Goal: Task Accomplishment & Management: Use online tool/utility

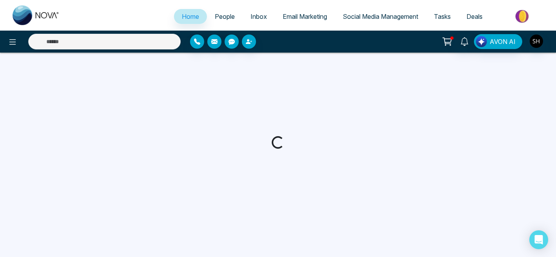
select select "*"
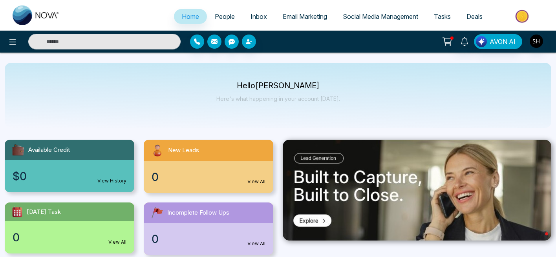
click at [449, 42] on icon at bounding box center [448, 41] width 7 height 4
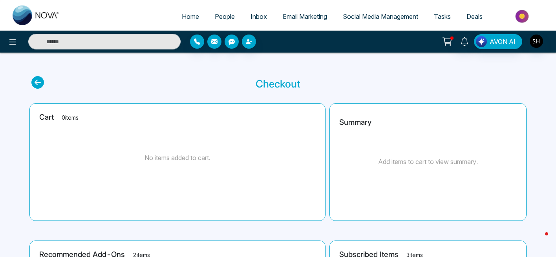
click at [370, 12] on link "Social Media Management" at bounding box center [380, 16] width 91 height 15
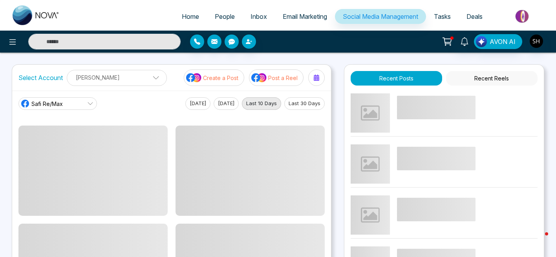
click at [233, 76] on p "Create a Post" at bounding box center [220, 78] width 35 height 8
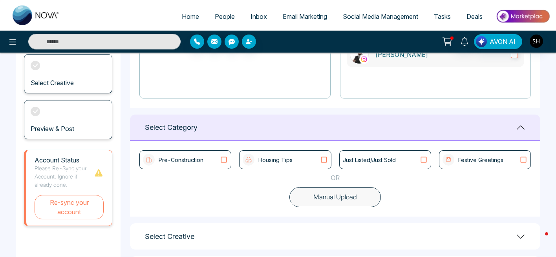
scroll to position [154, 0]
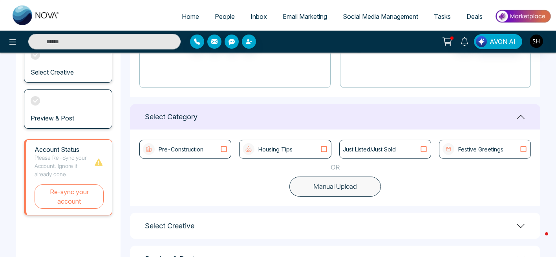
click at [322, 147] on icon at bounding box center [324, 149] width 10 height 8
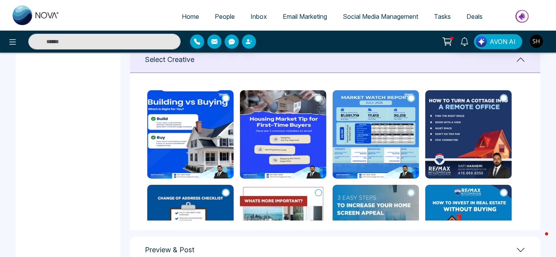
scroll to position [312, 0]
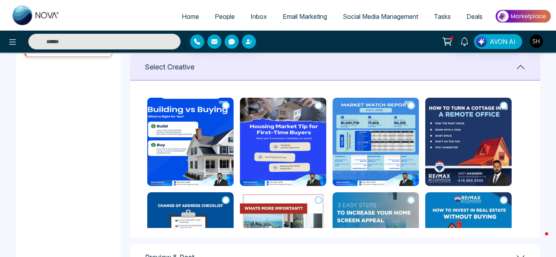
click at [227, 106] on icon at bounding box center [225, 106] width 7 height 8
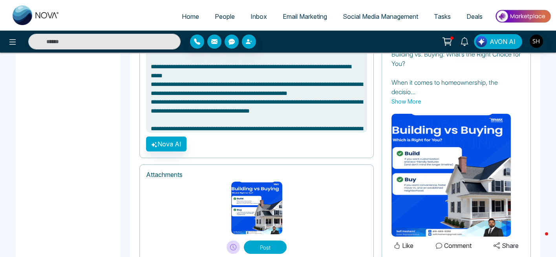
scroll to position [598, 0]
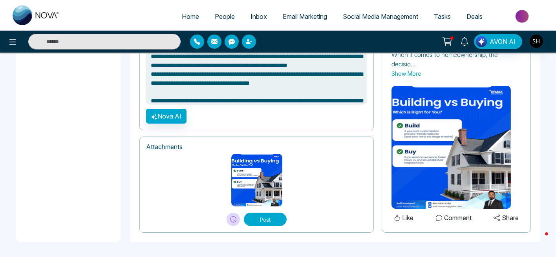
click at [261, 217] on button "Post" at bounding box center [265, 219] width 43 height 13
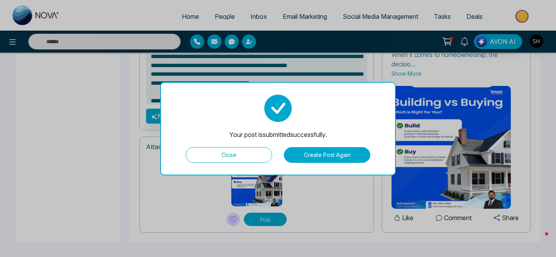
type textarea "**********"
click at [239, 152] on button "Close" at bounding box center [229, 155] width 86 height 16
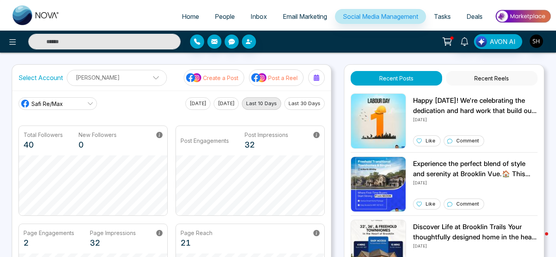
click at [239, 152] on div "Post Engagements Post Impressions 32" at bounding box center [250, 140] width 148 height 29
click at [285, 78] on p "Post a Reel" at bounding box center [282, 78] width 29 height 8
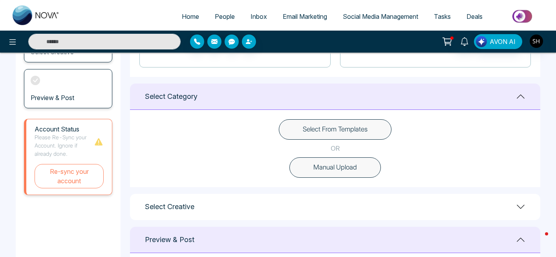
scroll to position [172, 0]
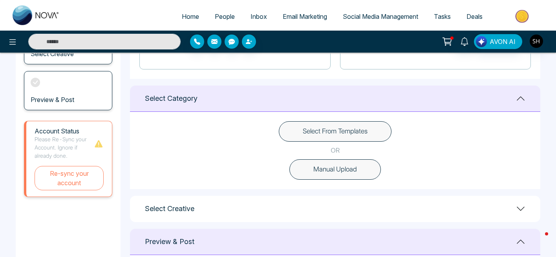
click at [335, 133] on button "Select From Templates" at bounding box center [335, 131] width 113 height 20
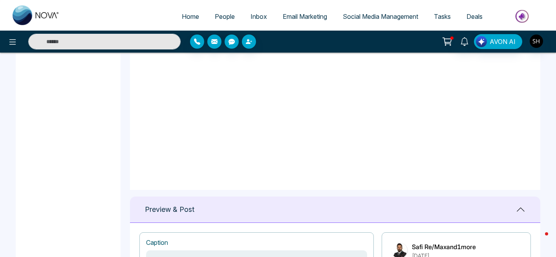
scroll to position [0, 0]
click at [226, 59] on icon at bounding box center [225, 58] width 7 height 8
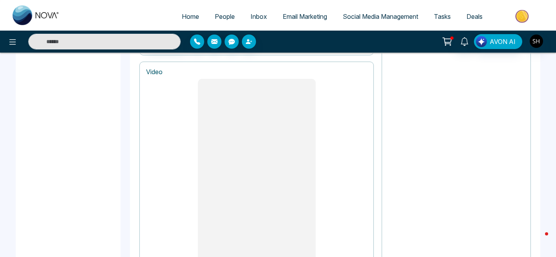
scroll to position [610, 0]
type textarea "**********"
